Goal: Task Accomplishment & Management: Manage account settings

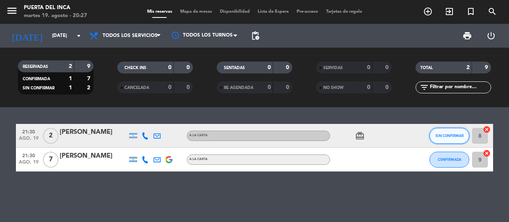
click at [448, 138] on button "SIN CONFIRMAR" at bounding box center [449, 136] width 40 height 16
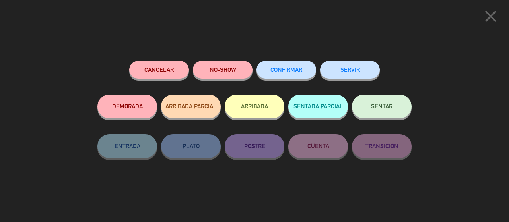
click at [295, 76] on button "CONFIRMAR" at bounding box center [287, 70] width 60 height 18
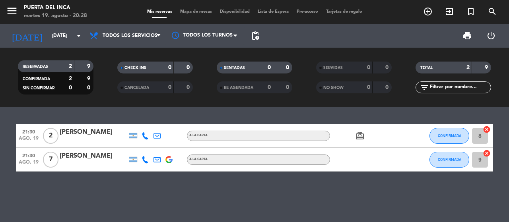
click at [359, 136] on icon "card_giftcard" at bounding box center [360, 136] width 10 height 10
click at [207, 207] on div "21:30 [DATE] 2 [PERSON_NAME] A LA CARTA card_giftcard CONFIRMADA 8 cancel 21:30…" at bounding box center [254, 164] width 509 height 115
